Goal: Navigation & Orientation: Find specific page/section

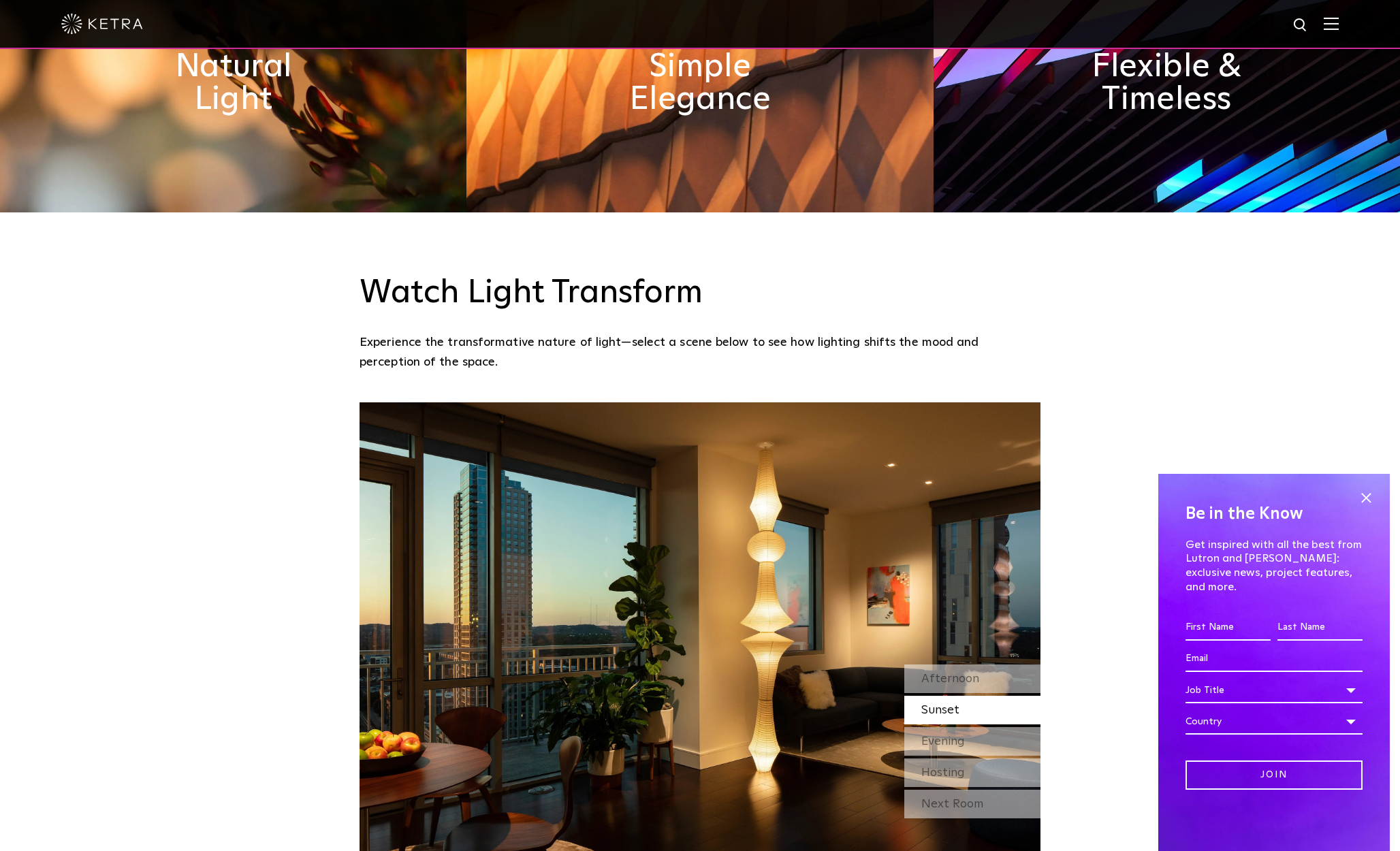
scroll to position [1271, 0]
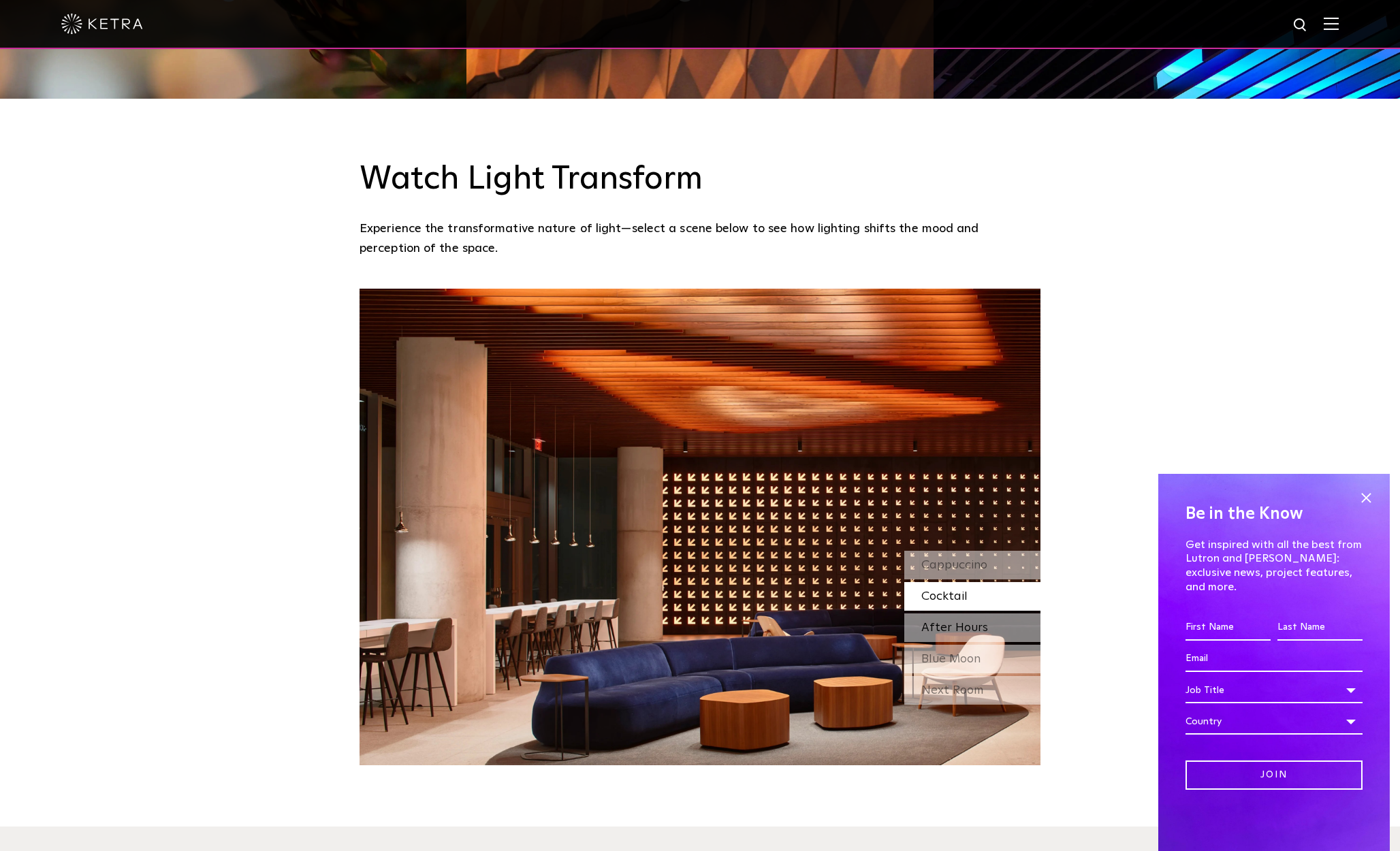
click at [983, 621] on span "After Hours" at bounding box center [954, 627] width 66 height 12
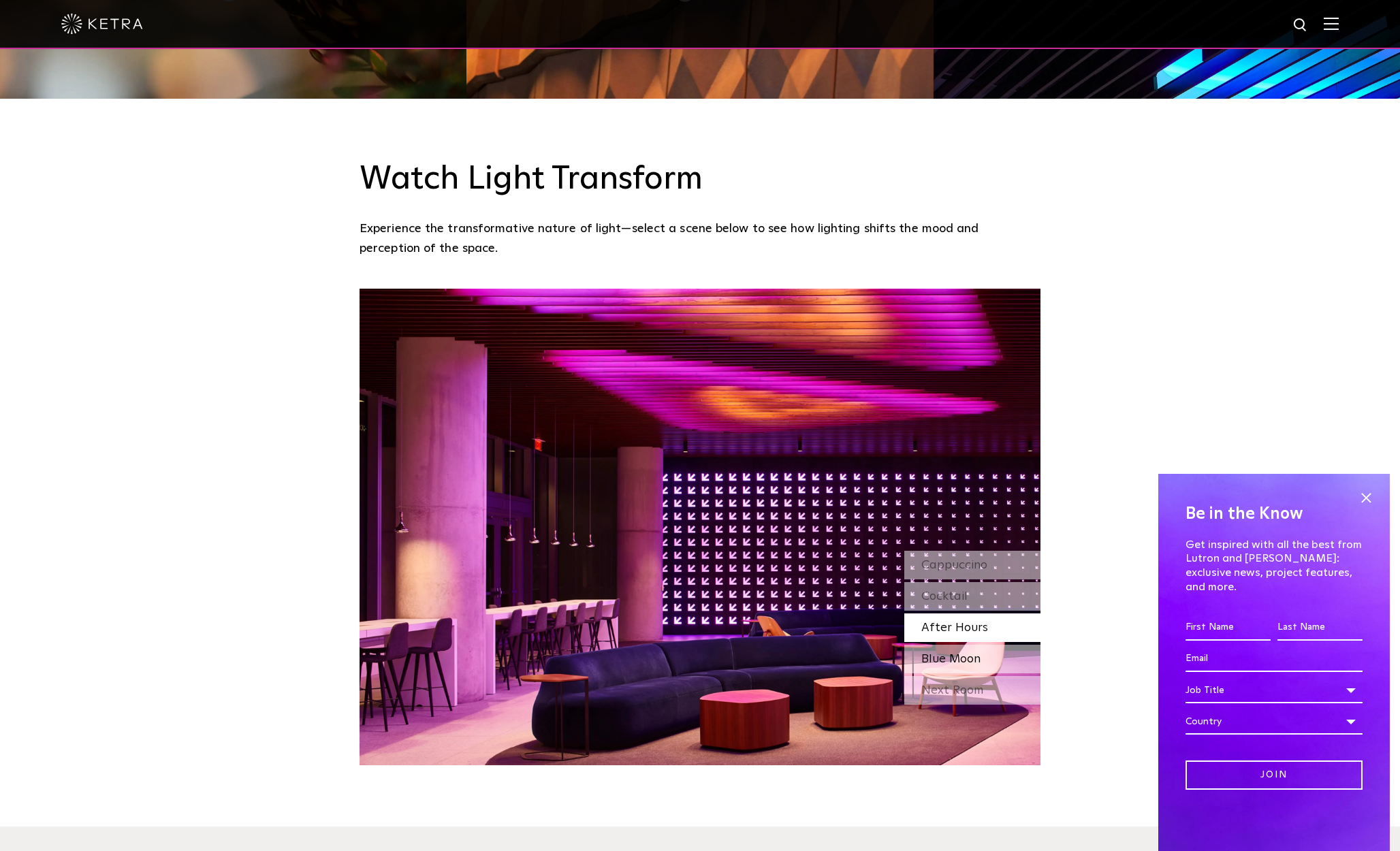
click at [961, 653] on span "Blue Moon" at bounding box center [950, 658] width 59 height 12
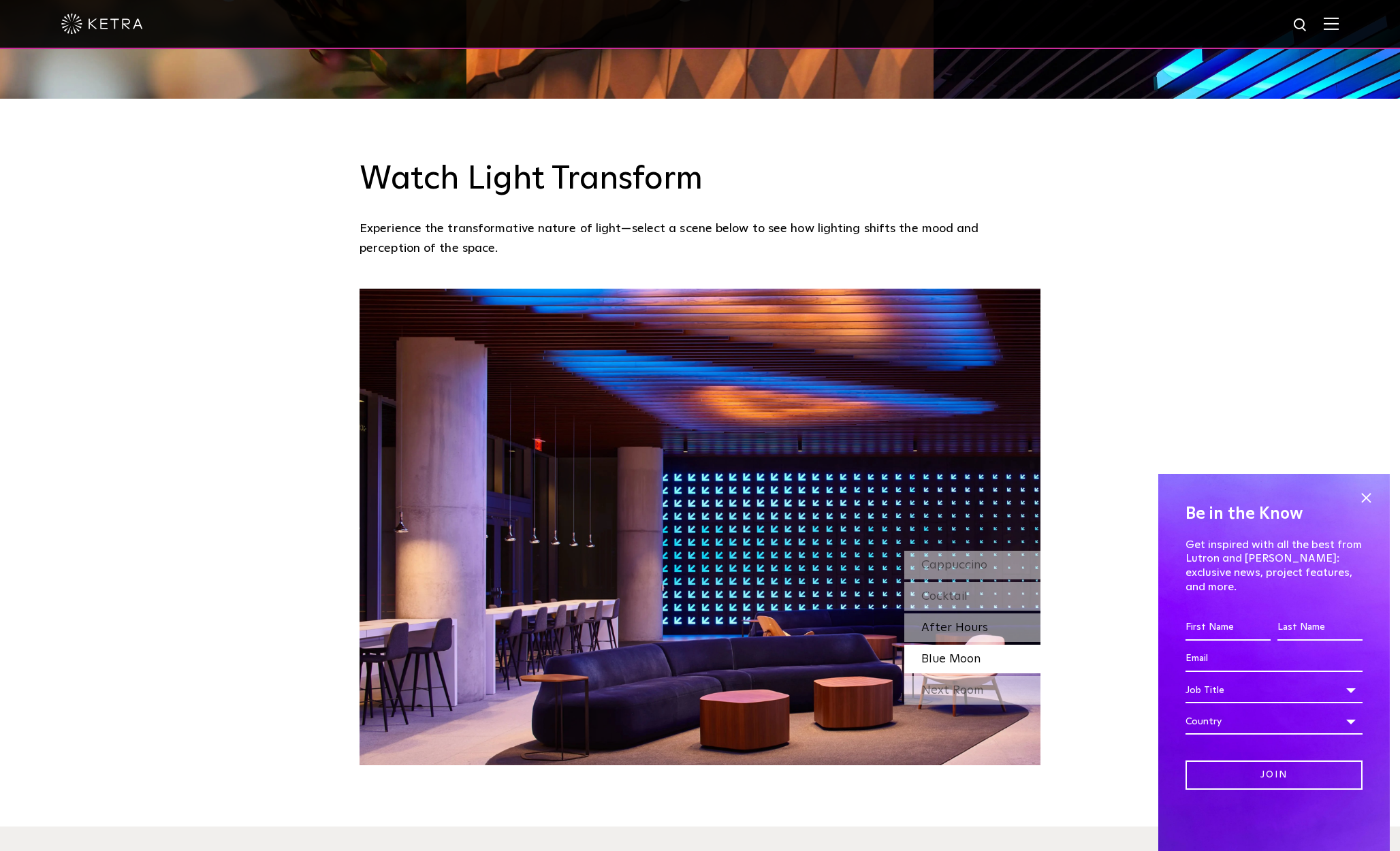
click at [946, 621] on span "After Hours" at bounding box center [954, 627] width 66 height 12
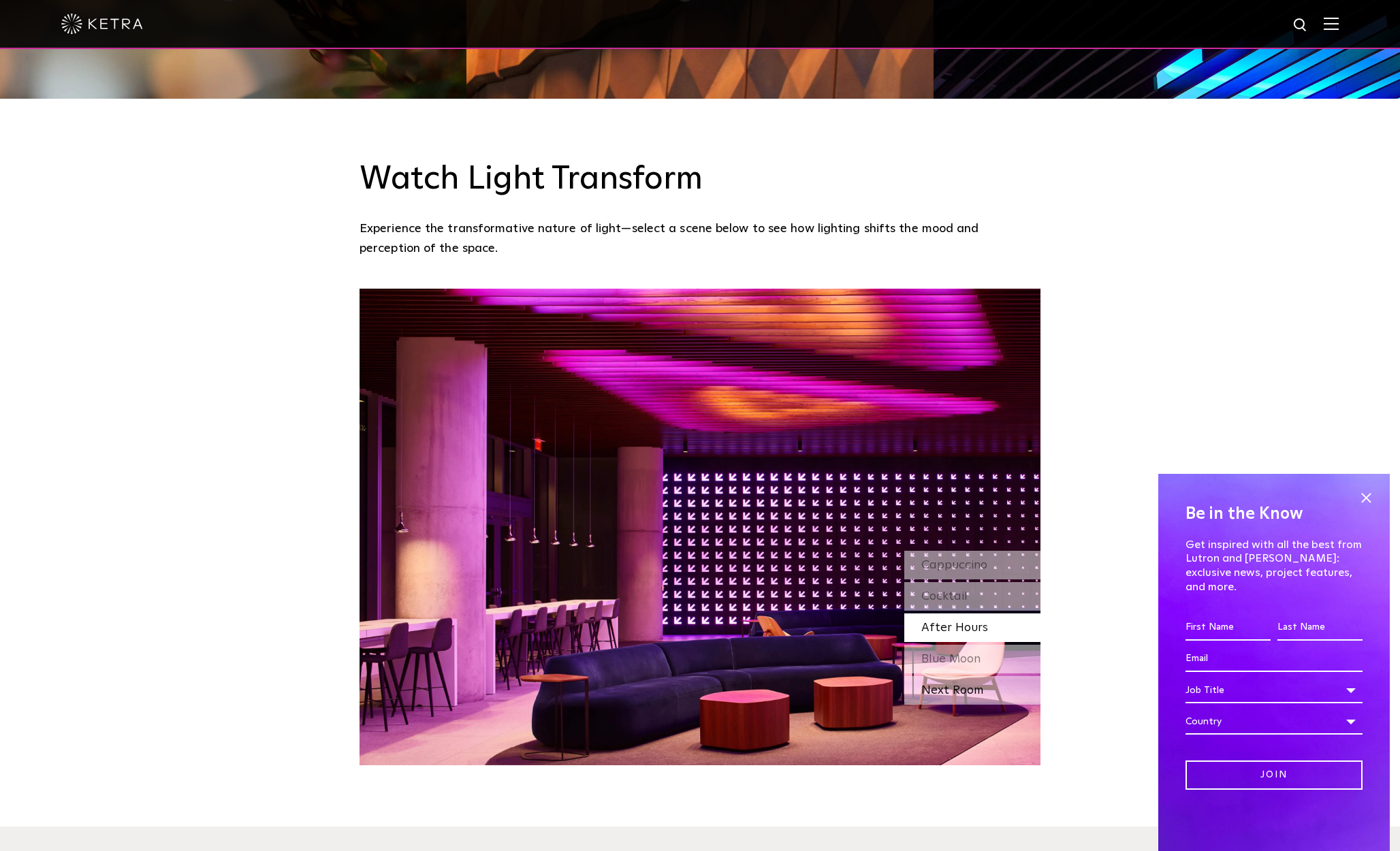
click at [942, 675] on div "Next Room" at bounding box center [972, 689] width 136 height 28
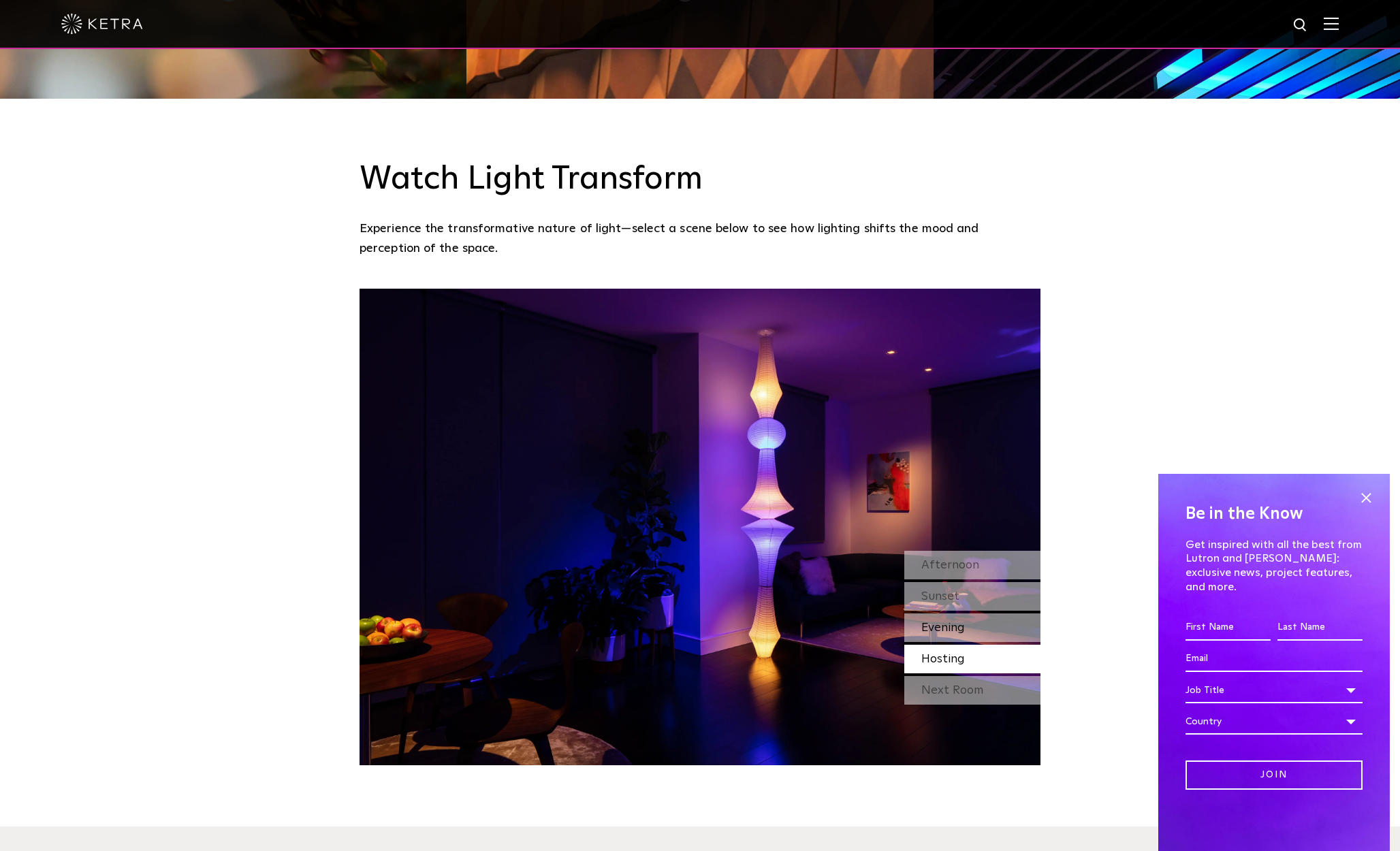
click at [944, 621] on span "Evening" at bounding box center [943, 627] width 44 height 12
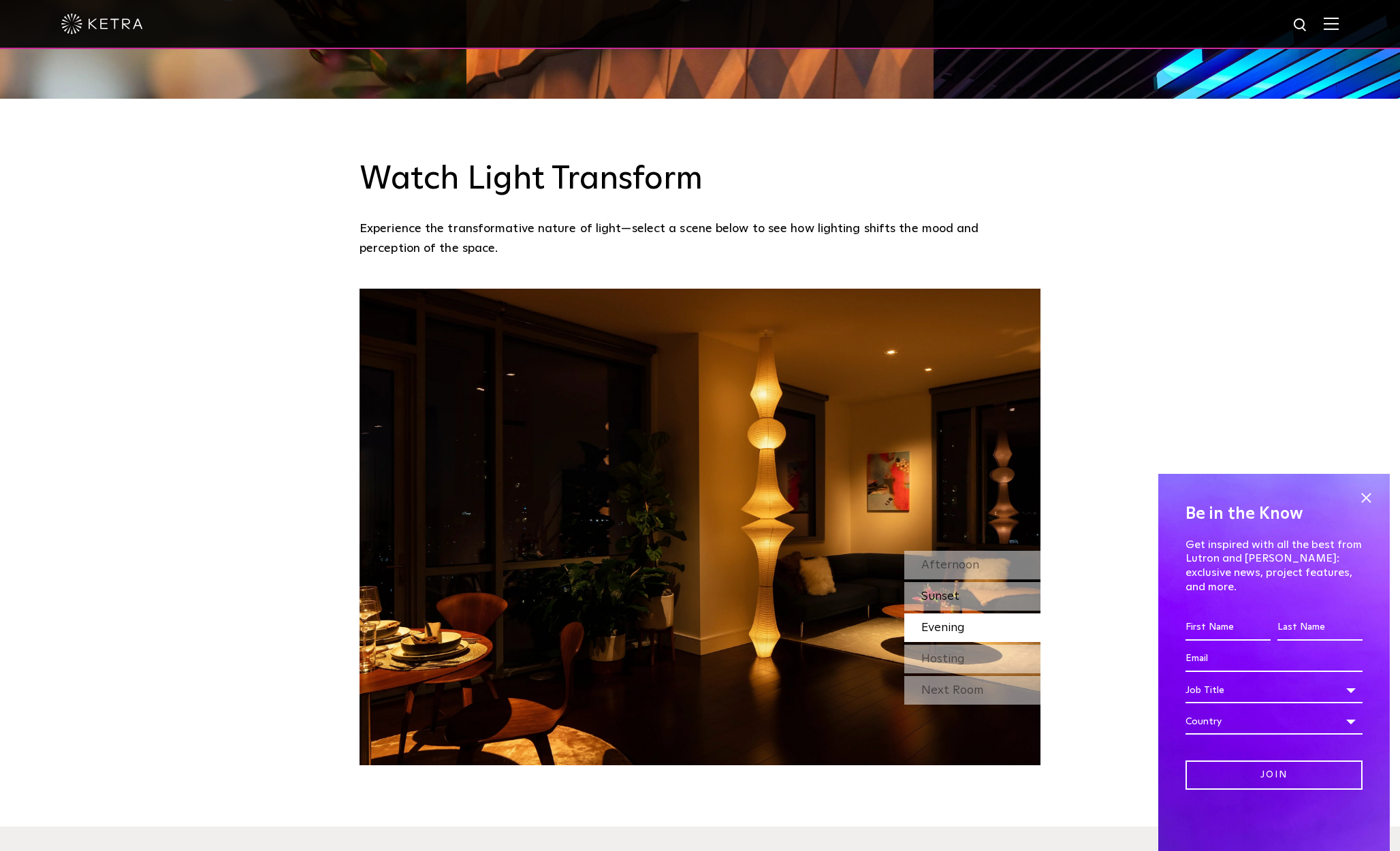
click at [957, 590] on span "Sunset" at bounding box center [940, 595] width 38 height 12
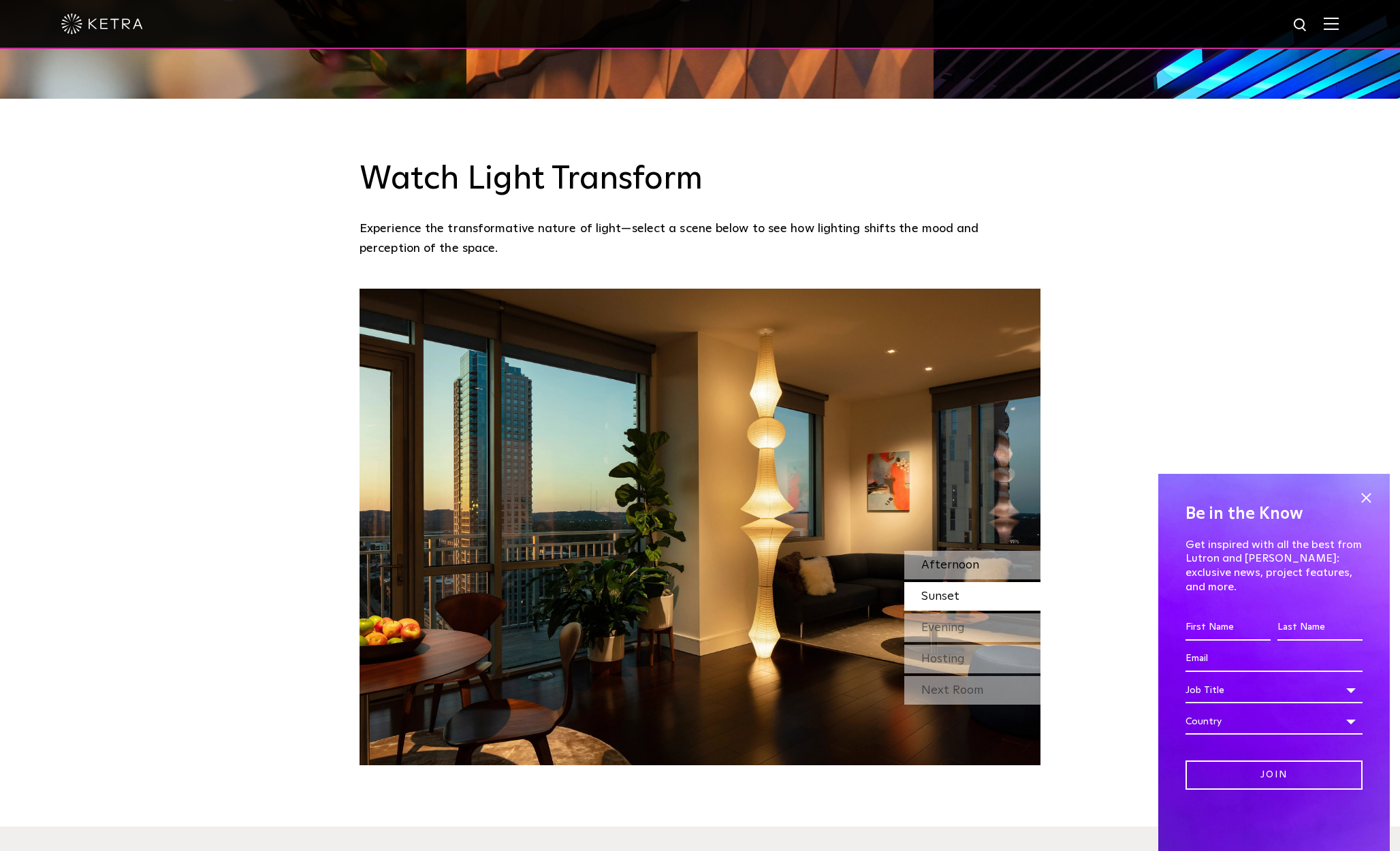
click at [964, 559] on span "Afternoon" at bounding box center [950, 565] width 58 height 12
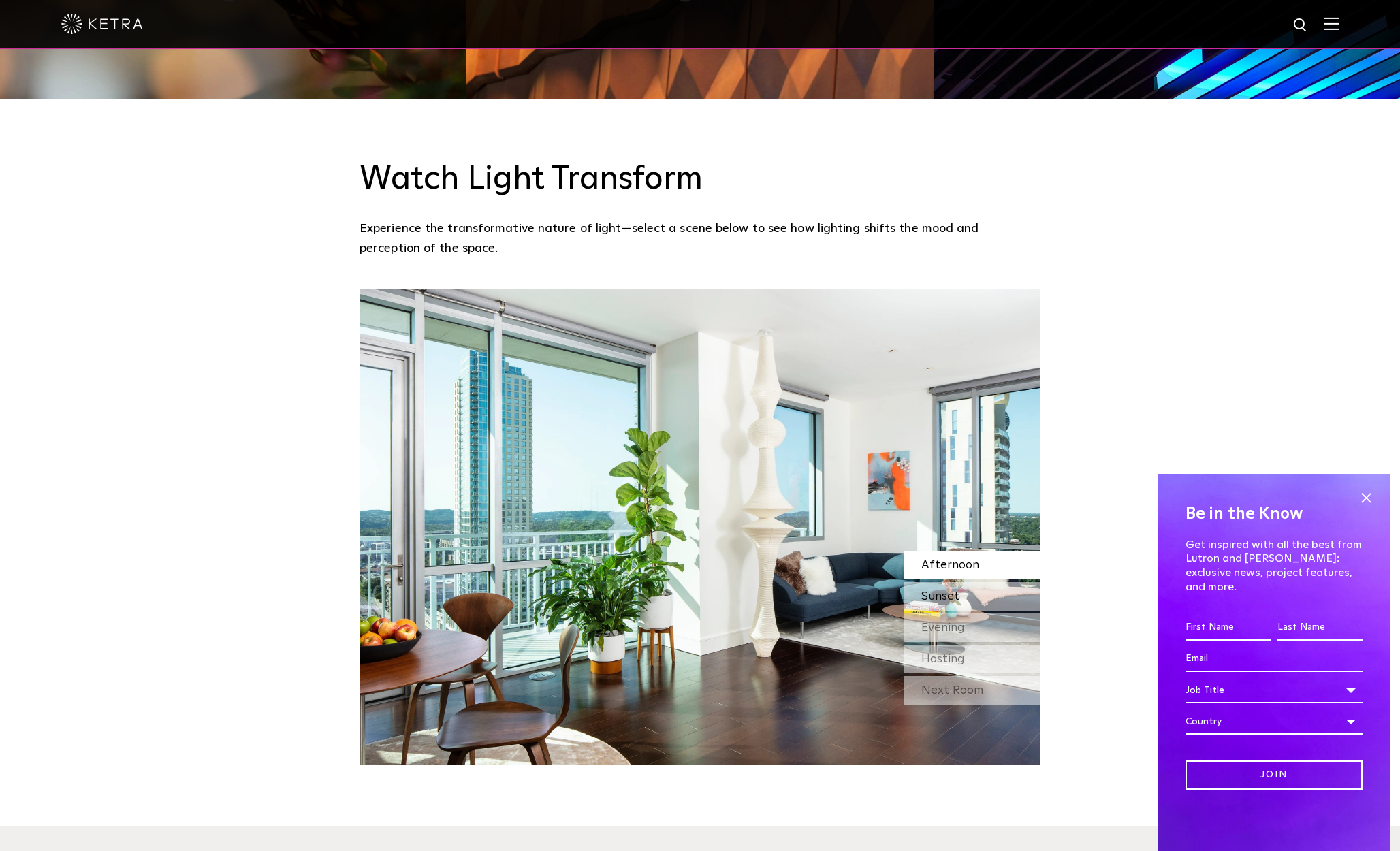
click at [945, 590] on span "Sunset" at bounding box center [940, 595] width 38 height 12
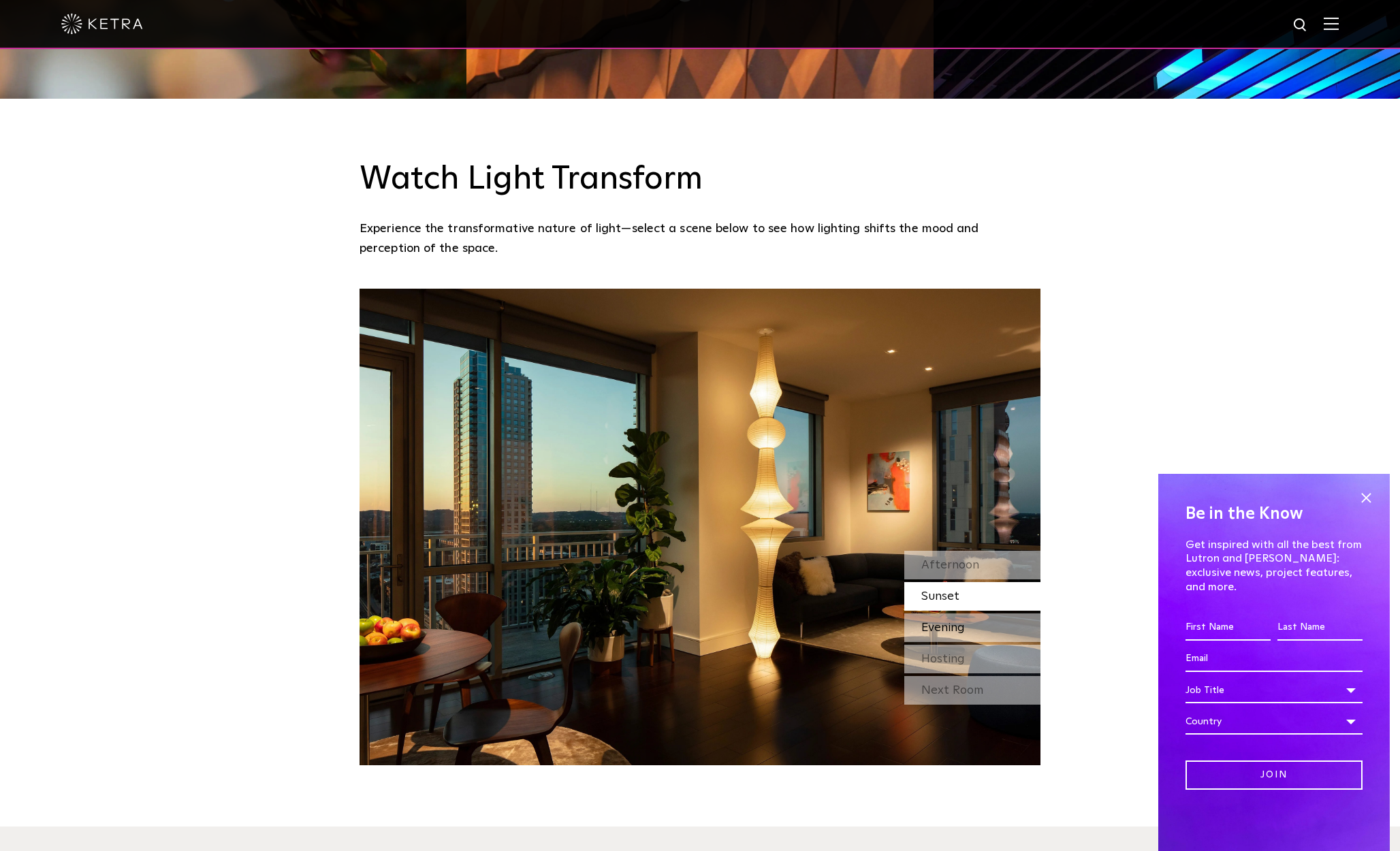
click at [936, 621] on span "Evening" at bounding box center [943, 627] width 44 height 12
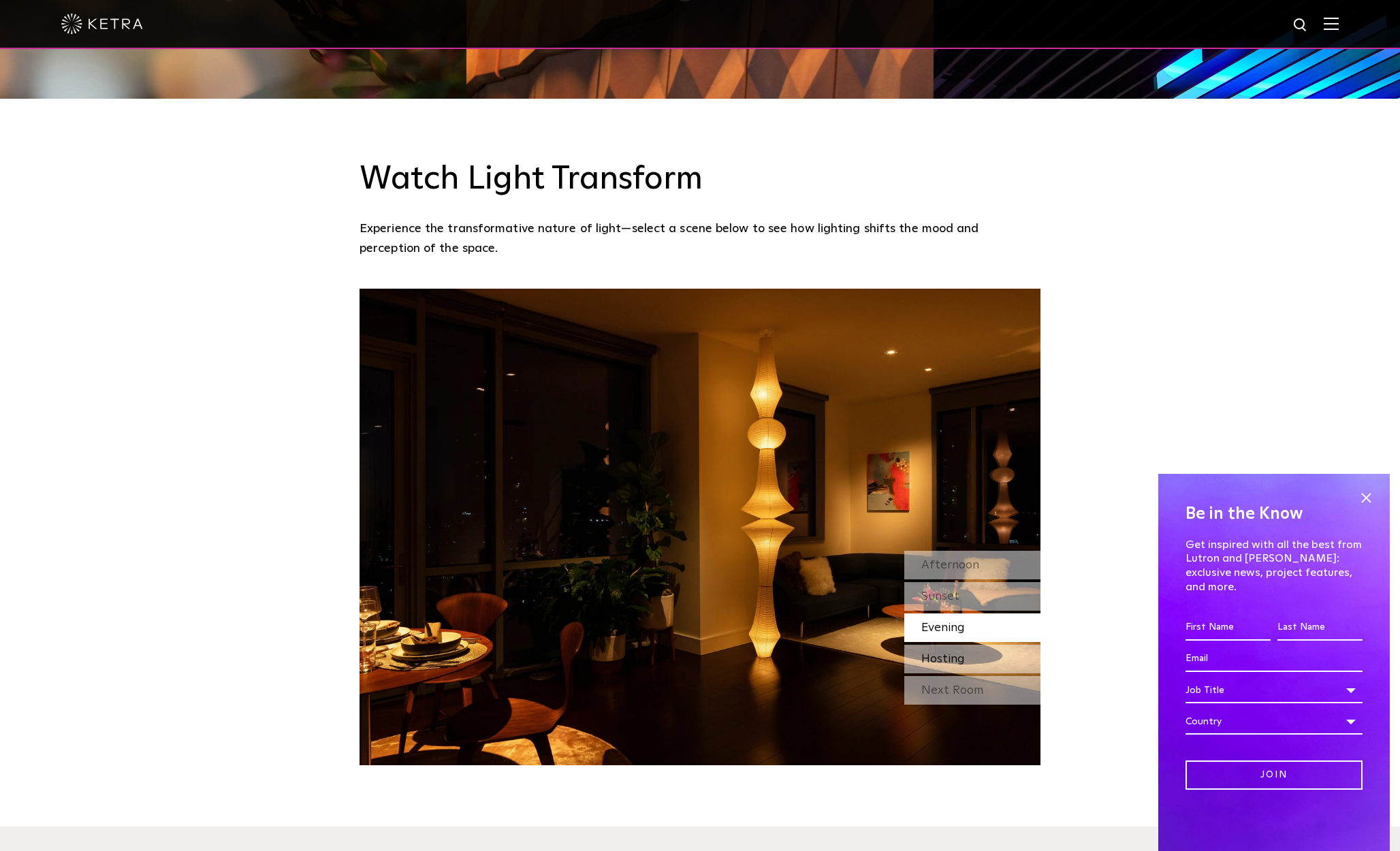
click at [942, 653] on span "Hosting" at bounding box center [943, 658] width 44 height 12
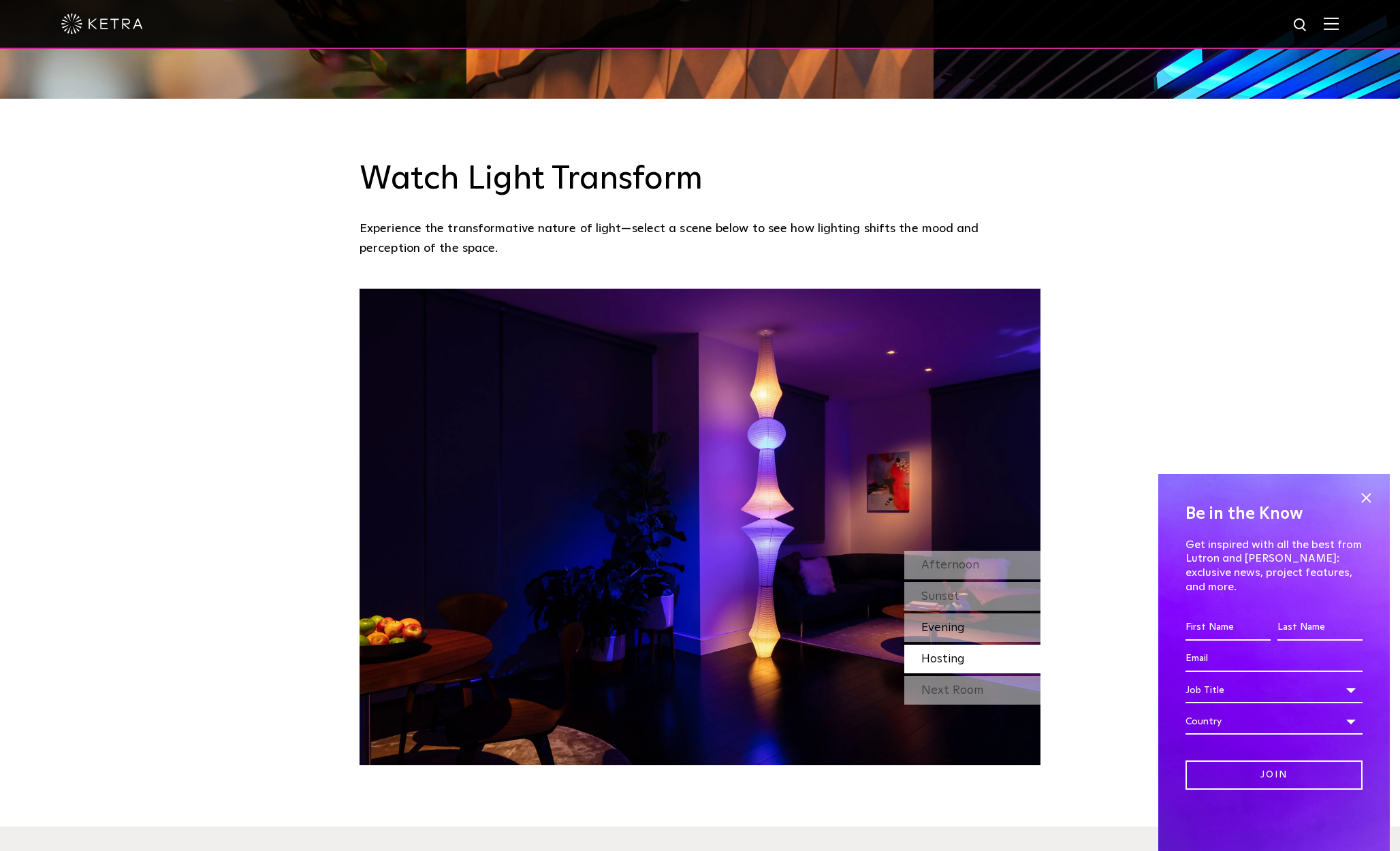
click at [961, 621] on span "Evening" at bounding box center [943, 627] width 44 height 12
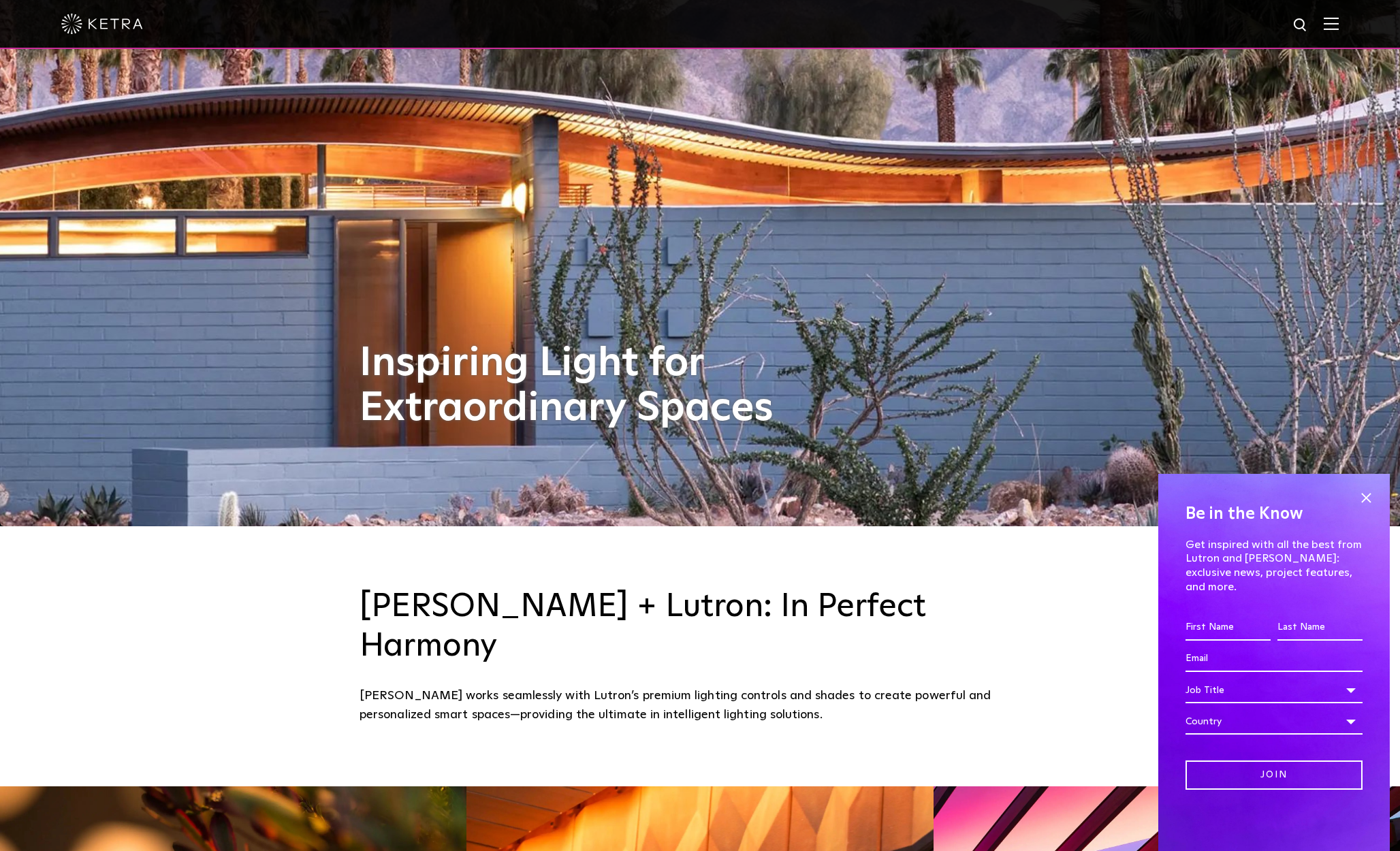
scroll to position [0, 0]
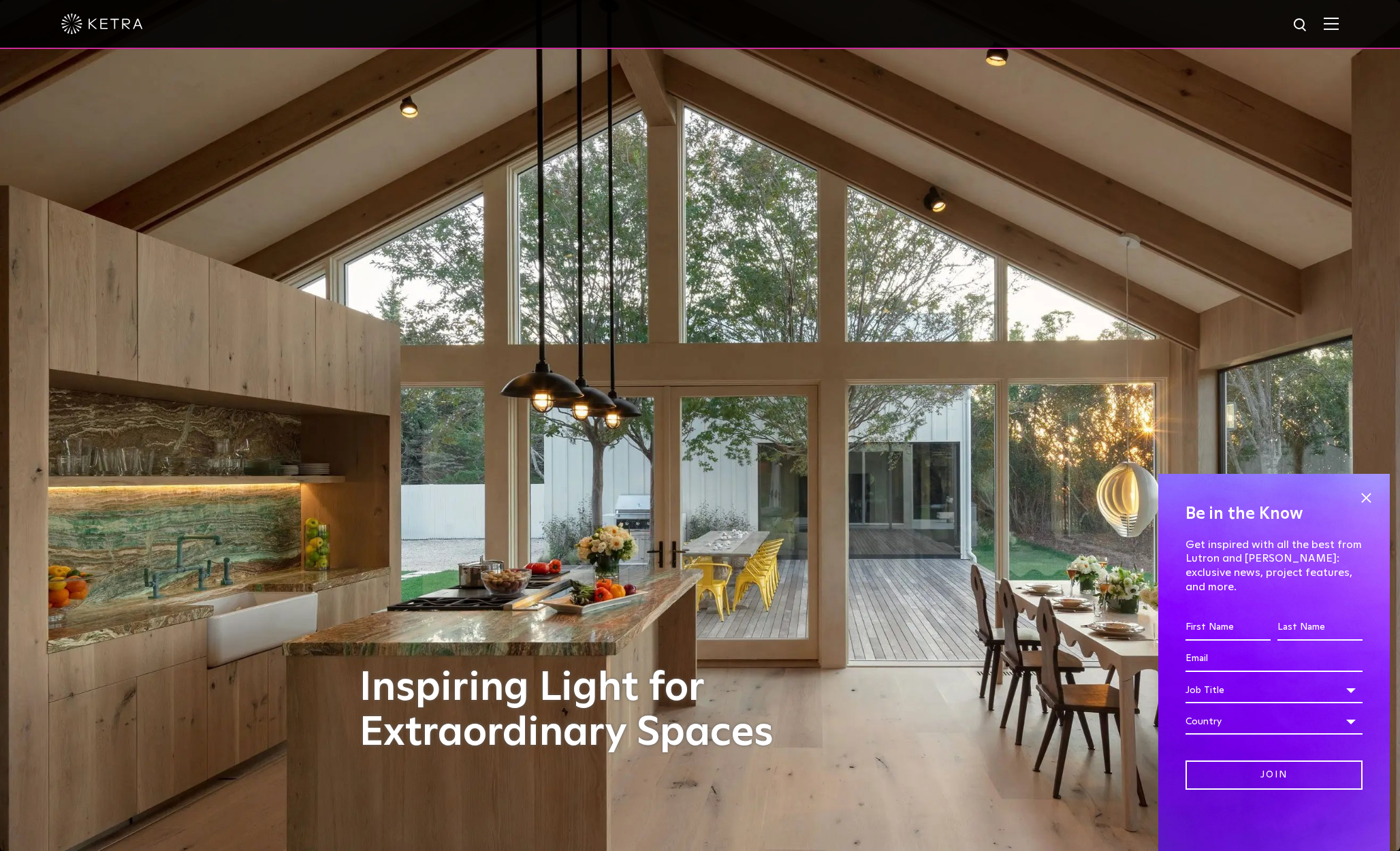
click at [1341, 20] on div at bounding box center [700, 24] width 1400 height 49
click at [1334, 24] on img at bounding box center [1331, 23] width 15 height 13
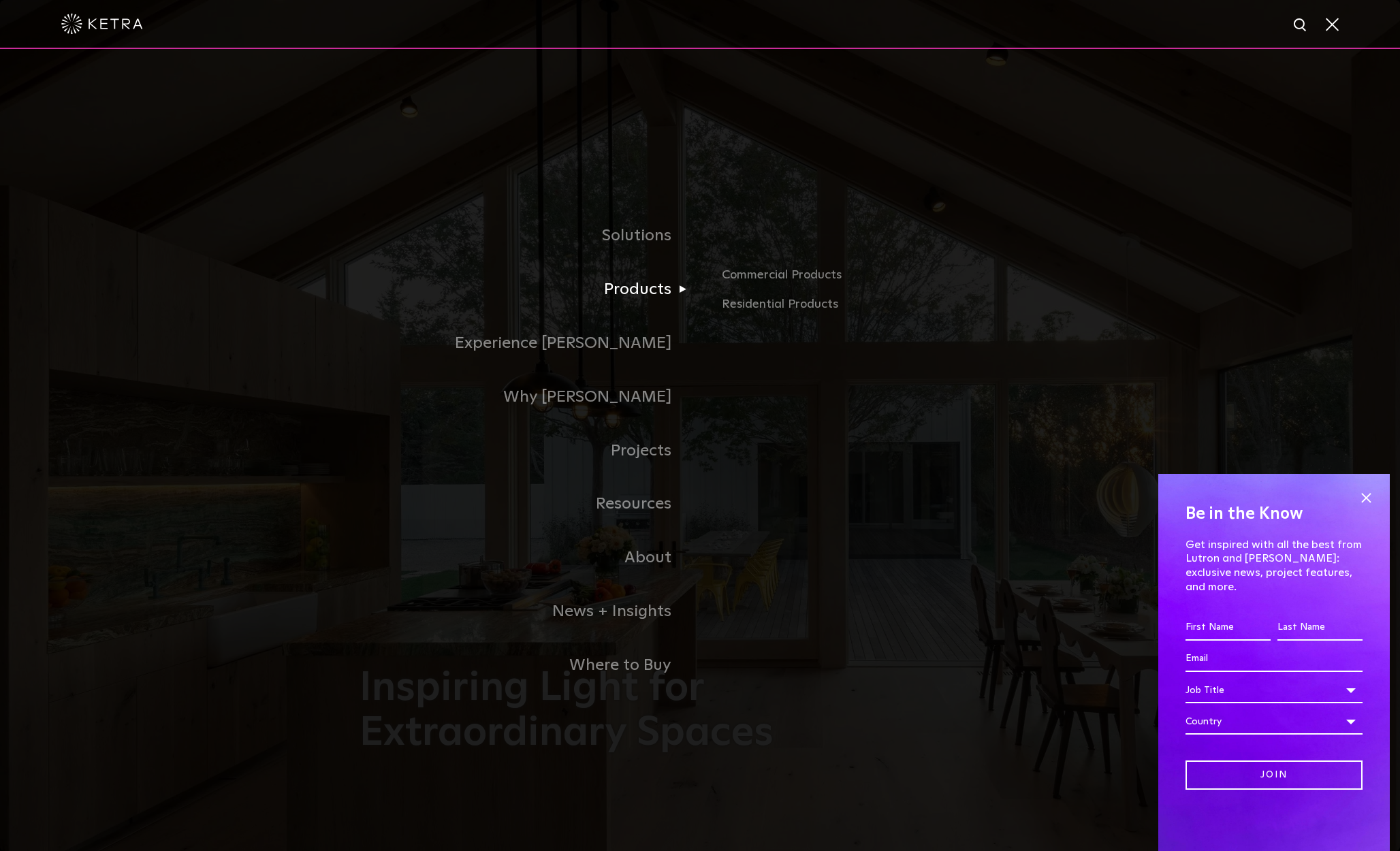
click at [613, 287] on link "Products" at bounding box center [529, 290] width 341 height 53
